Goal: Information Seeking & Learning: Find specific page/section

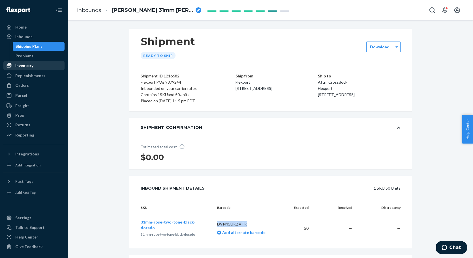
click at [26, 67] on div "Inventory" at bounding box center [24, 66] width 18 height 6
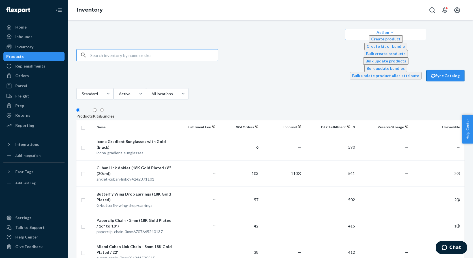
click at [448, 70] on button "Sync Catalog" at bounding box center [445, 75] width 38 height 11
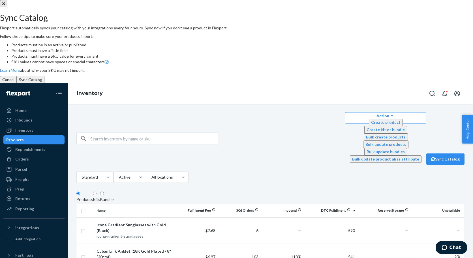
click at [44, 83] on button "Sync Catalog" at bounding box center [31, 79] width 28 height 7
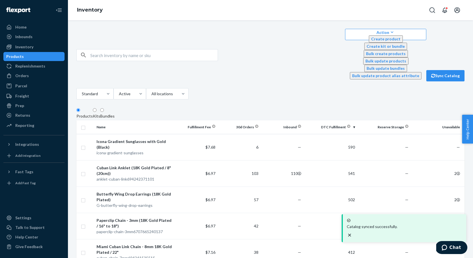
click at [147, 50] on input "text" at bounding box center [153, 55] width 127 height 11
paste input "Rope-Chain-4mm-G925-16-18in"
type input "Rope-Chain-4mm-G925-16-18in"
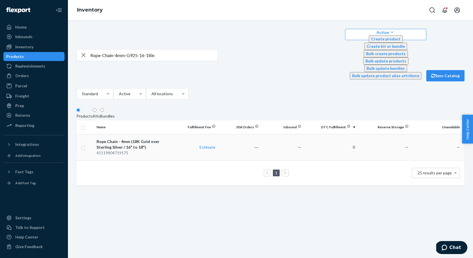
click at [150, 139] on div "Rope Chain - 4mm (18K Gold over Sterling Silver / 16" to 18")" at bounding box center [134, 144] width 76 height 11
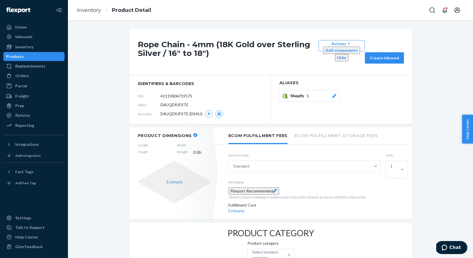
click at [181, 102] on span "D4UQDRJFXTE" at bounding box center [174, 105] width 28 height 6
copy span "D4UQDRJFXTE"
click at [432, 10] on icon "Open Search Box" at bounding box center [432, 10] width 7 height 7
click at [408, 11] on input "Search Input" at bounding box center [404, 10] width 46 height 7
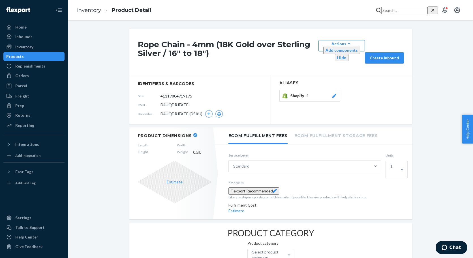
click at [24, 57] on div "Products" at bounding box center [15, 57] width 18 height 6
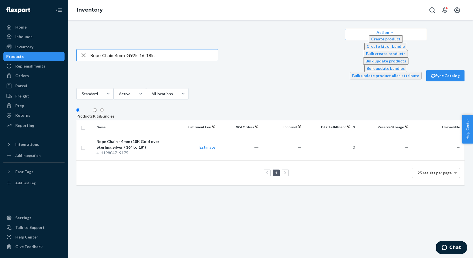
click at [130, 50] on input "Rope-Chain-4mm-G925-16-18in" at bounding box center [153, 55] width 127 height 11
type input "Rope-Chain-4mm-S925-22in"
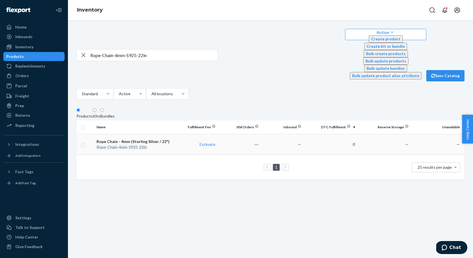
click at [117, 145] on em "Chain" at bounding box center [112, 147] width 10 height 5
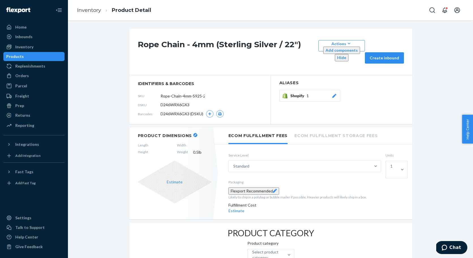
click at [184, 102] on span "D246WRX6GX3" at bounding box center [174, 105] width 29 height 6
copy span "D246WRX6GX3"
click at [94, 9] on link "Inventory" at bounding box center [89, 10] width 24 height 6
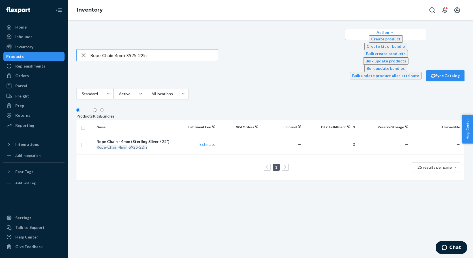
click at [82, 53] on icon "button" at bounding box center [83, 55] width 4 height 4
click at [315, 40] on div "Action Create product Create kit or bundle Bulk create products Bulk update pro…" at bounding box center [270, 55] width 388 height 53
click at [451, 248] on span "Chat" at bounding box center [455, 247] width 12 height 5
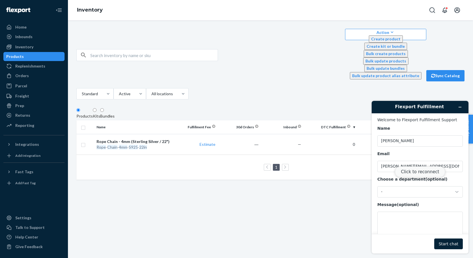
click at [412, 174] on button "Click to reconnect" at bounding box center [420, 172] width 50 height 11
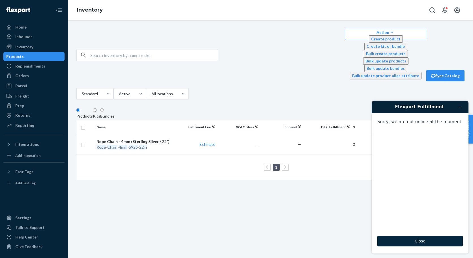
click at [418, 242] on button "Close" at bounding box center [419, 241] width 85 height 11
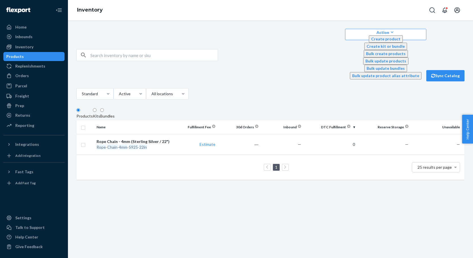
click at [127, 50] on input "text" at bounding box center [153, 55] width 127 height 11
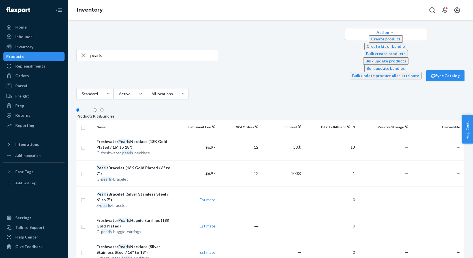
click at [104, 50] on input "pearls" at bounding box center [153, 55] width 127 height 11
type input "pearl"
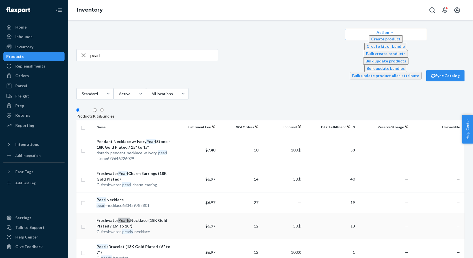
drag, startPoint x: 122, startPoint y: 184, endPoint x: 102, endPoint y: 177, distance: 20.6
click at [102, 213] on td "Freshwater Pearls Necklace (18K Gold Plated / 16" to 18") G-freshwater- pearls …" at bounding box center [134, 226] width 80 height 26
click at [109, 197] on div "Pearl Necklace" at bounding box center [134, 200] width 76 height 6
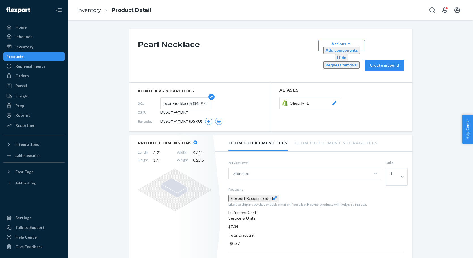
click at [193, 98] on input "pearl-necklace683459788801" at bounding box center [185, 103] width 44 height 11
click at [173, 109] on span "D8SUY74YDRY" at bounding box center [174, 112] width 28 height 6
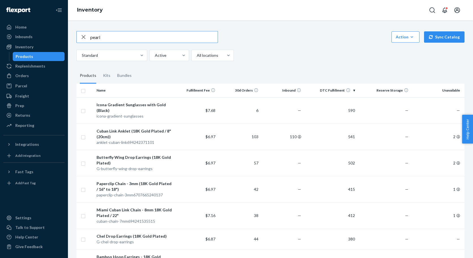
type input "pearl"
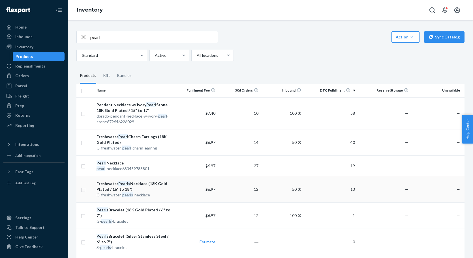
click at [136, 186] on div "Freshwater Pearls Necklace (18K Gold Plated / 16" to 18")" at bounding box center [134, 186] width 76 height 11
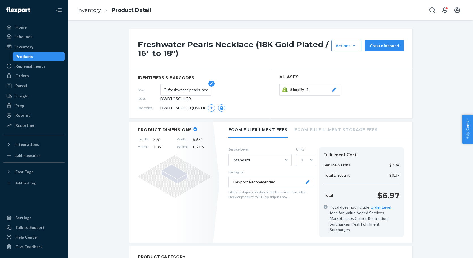
click at [175, 90] on input "G-freshwater-pearls-necklace" at bounding box center [185, 90] width 44 height 11
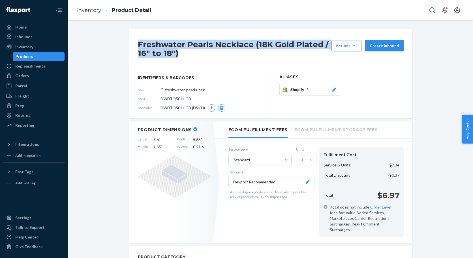
drag, startPoint x: 139, startPoint y: 43, endPoint x: 182, endPoint y: 53, distance: 44.7
click at [179, 53] on h1 "Freshwater Pearls Necklace (18K Gold Plated / 16" to 18")" at bounding box center [233, 49] width 191 height 18
copy h1 "Freshwater Pearls Necklace (18K Gold Plated / 16" to 18")"
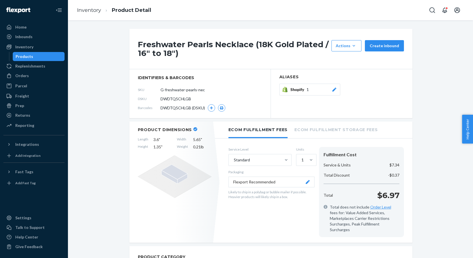
click at [169, 98] on span "DWDTQ5CHLGB" at bounding box center [175, 99] width 31 height 6
copy span "DWDTQ5CHLGB"
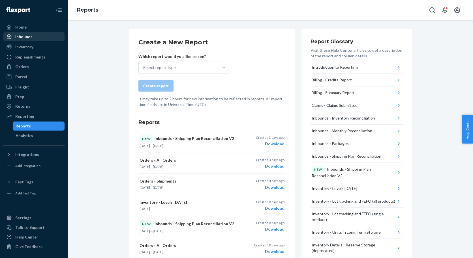
click at [24, 36] on div "Inbounds" at bounding box center [23, 37] width 17 height 6
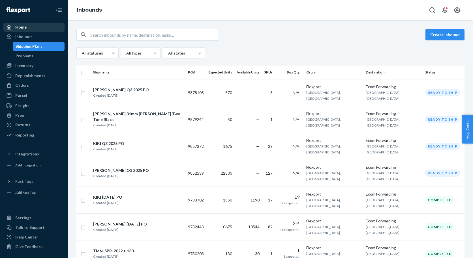
click at [23, 29] on div "Home" at bounding box center [20, 27] width 11 height 6
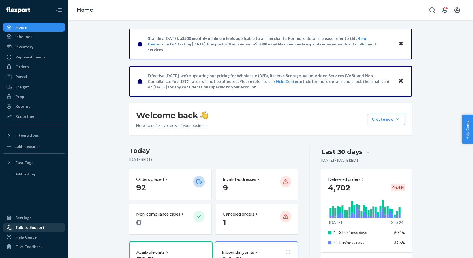
click at [29, 231] on div "Talk to Support" at bounding box center [34, 228] width 60 height 8
